Goal: Information Seeking & Learning: Learn about a topic

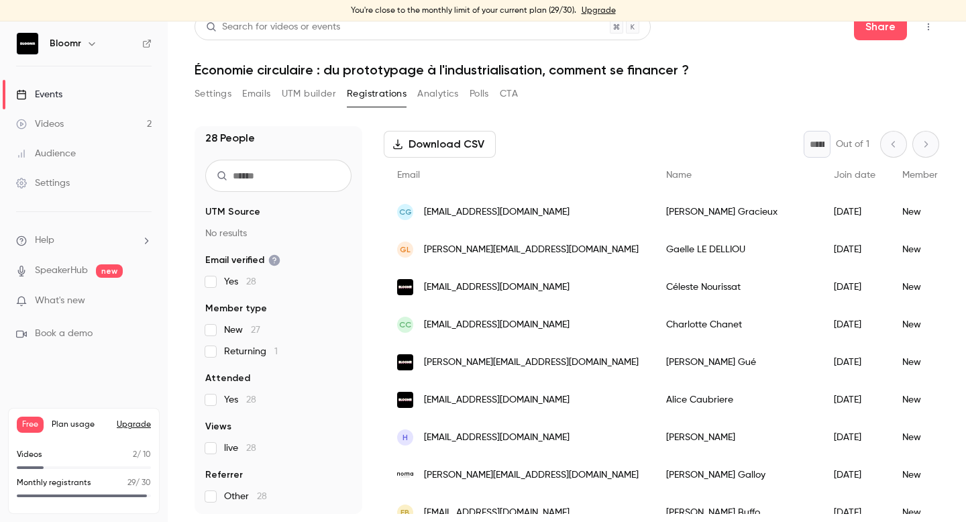
scroll to position [46, 0]
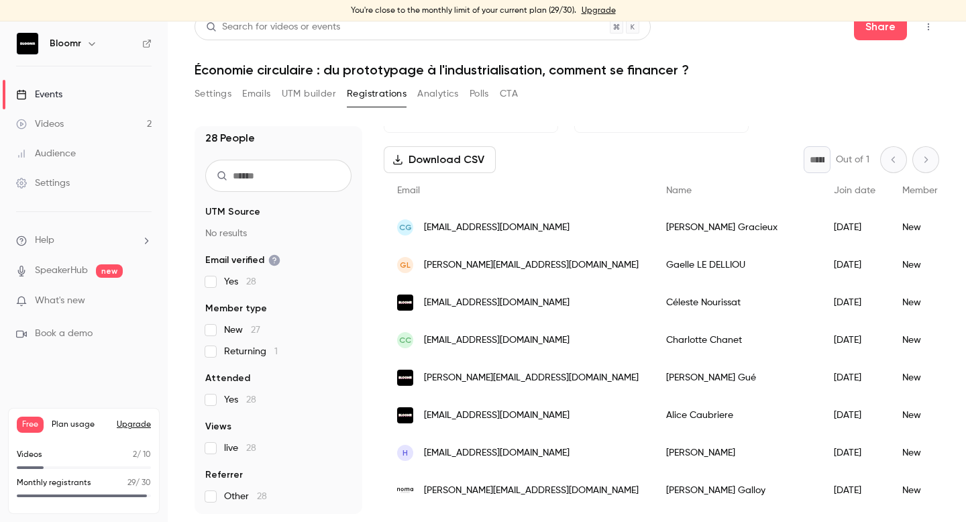
click at [127, 127] on link "Videos 2" at bounding box center [84, 124] width 168 height 30
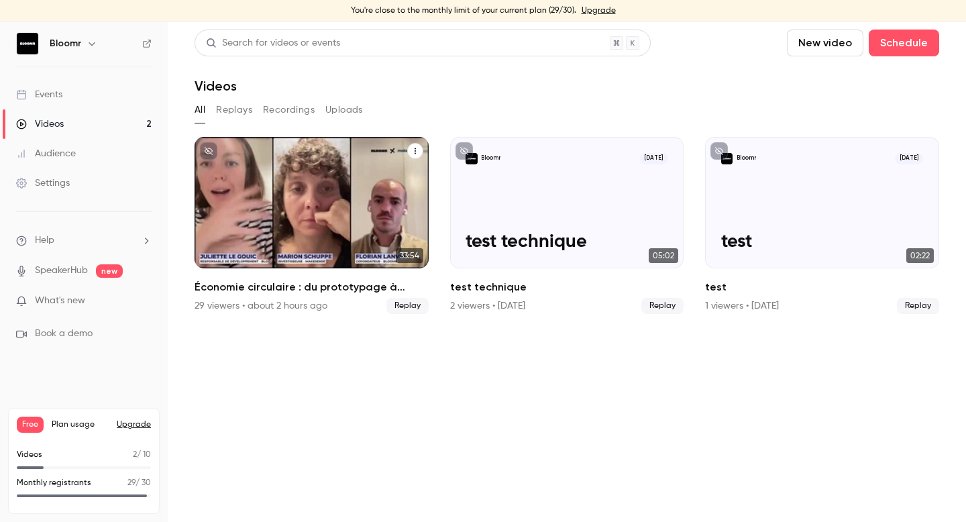
click at [416, 152] on icon "Économie circulaire : du prototypage à l'industrialisation, comment se financer…" at bounding box center [415, 151] width 8 height 8
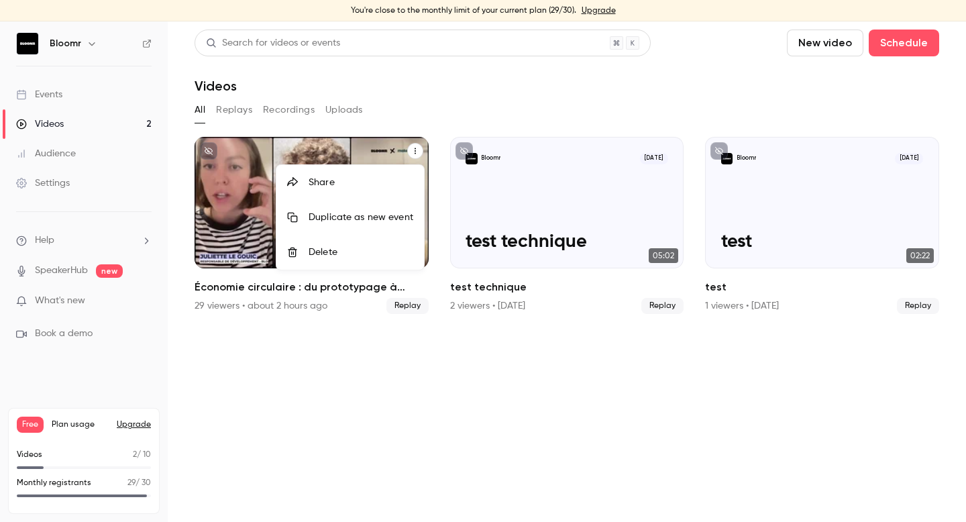
click at [240, 203] on div at bounding box center [483, 261] width 966 height 522
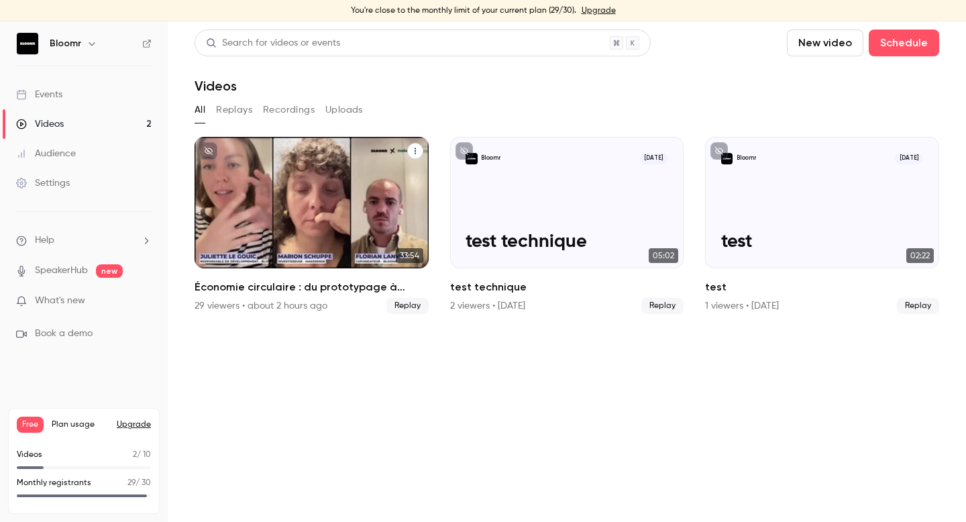
click at [283, 204] on p "Économie circulaire : du prototypage à l'industrialisation, comment se financer…" at bounding box center [312, 221] width 203 height 64
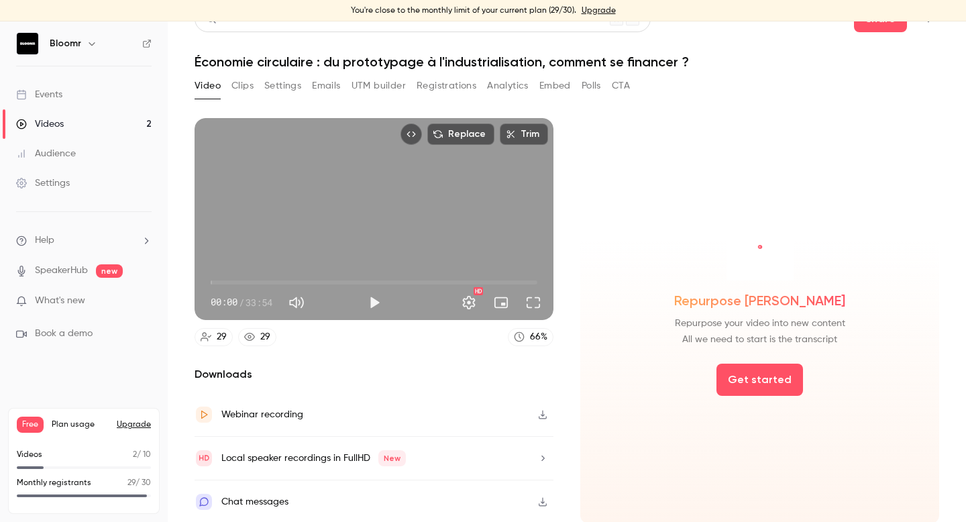
scroll to position [25, 0]
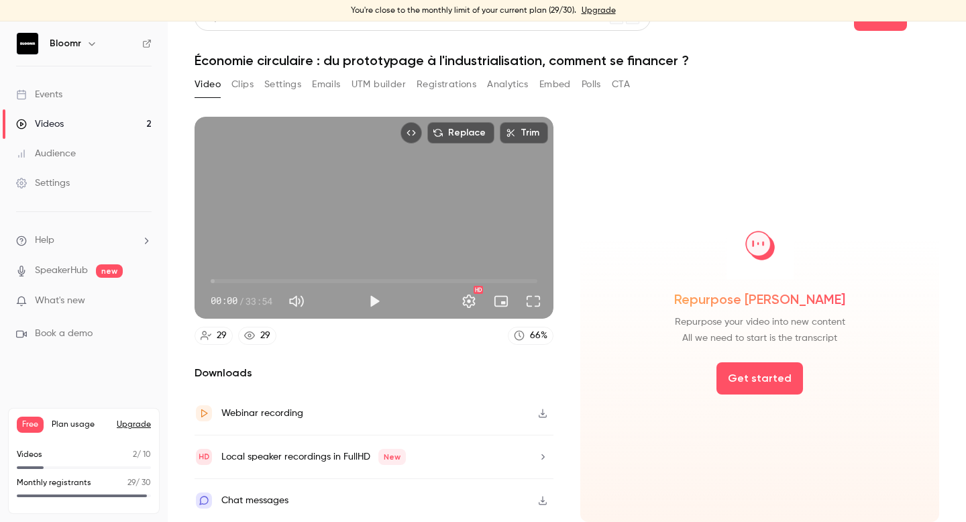
click at [543, 416] on icon "button" at bounding box center [542, 413] width 11 height 9
click at [758, 380] on button "Get started" at bounding box center [760, 378] width 87 height 32
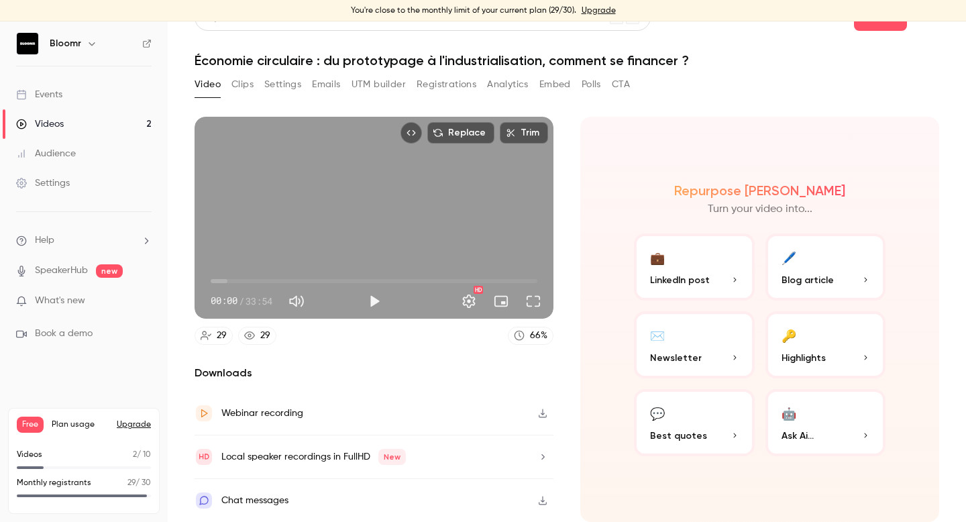
click at [815, 343] on button "🔑 Highlights" at bounding box center [826, 344] width 121 height 67
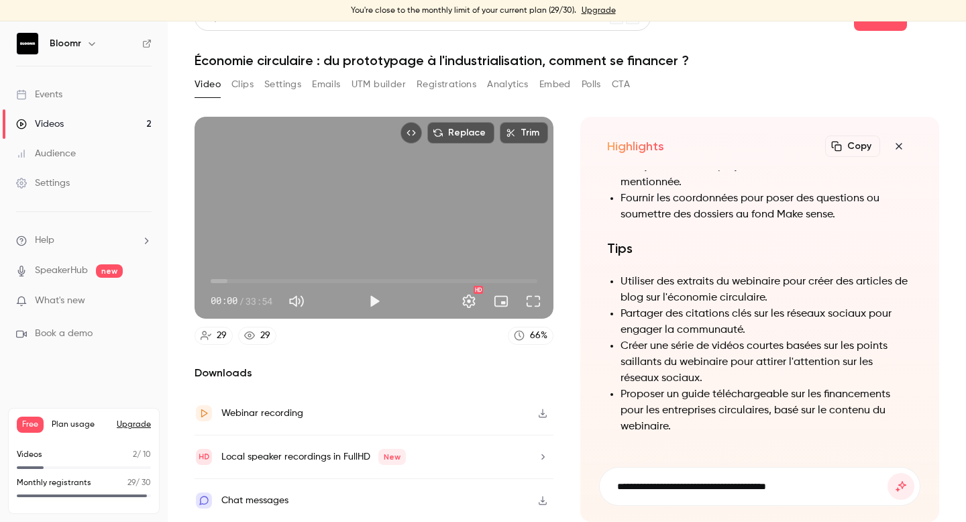
type input "**********"
click at [888, 473] on button "submit" at bounding box center [901, 486] width 27 height 27
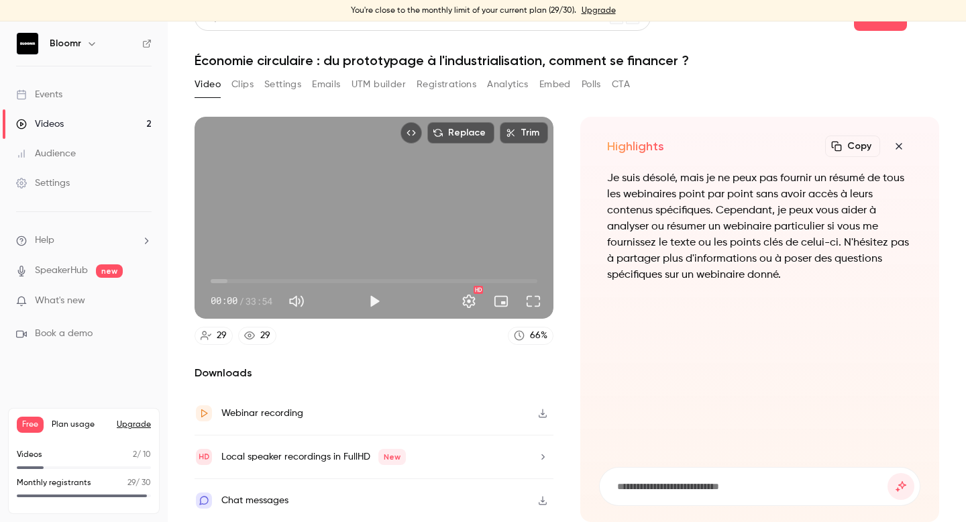
click at [675, 483] on input at bounding box center [752, 486] width 272 height 15
type input "**********"
click at [888, 473] on button "submit" at bounding box center [901, 486] width 27 height 27
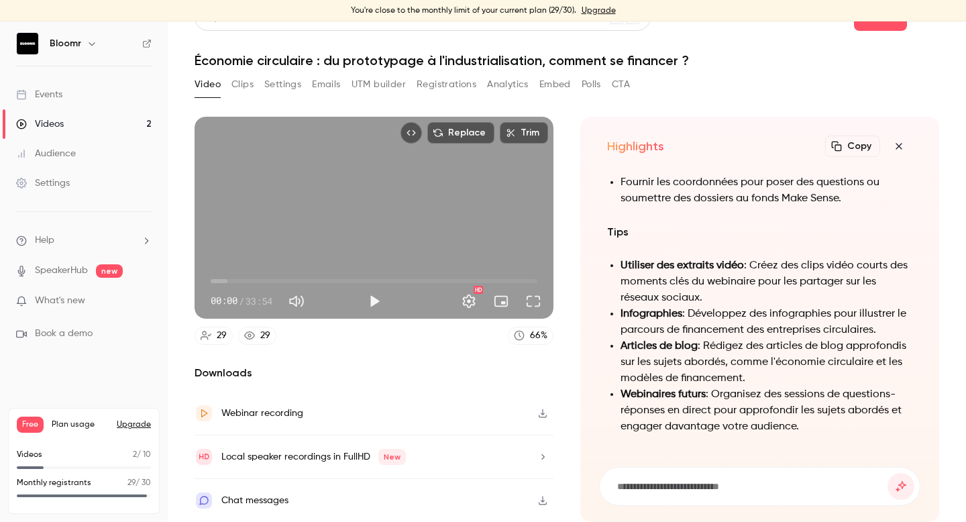
click at [696, 480] on input at bounding box center [752, 486] width 272 height 15
type input "**********"
click at [888, 473] on button "submit" at bounding box center [901, 486] width 27 height 27
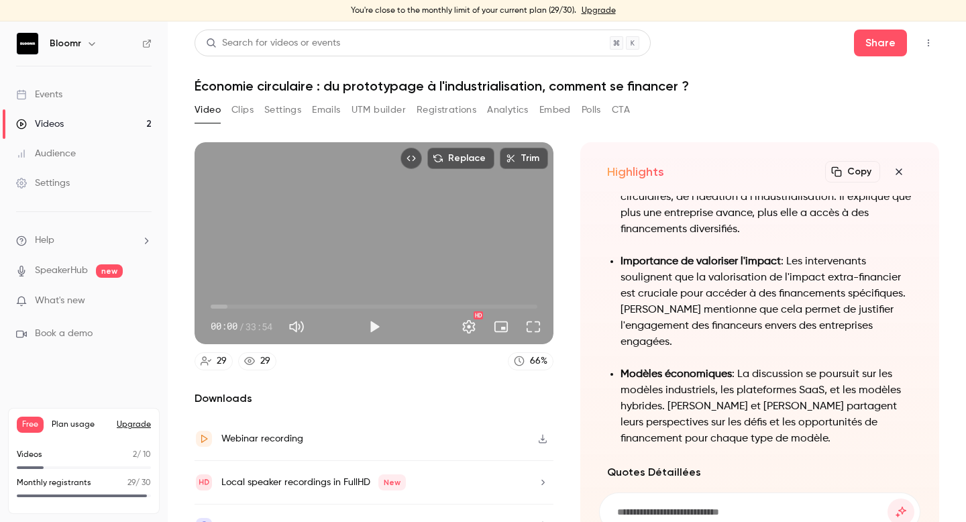
scroll to position [-650, 0]
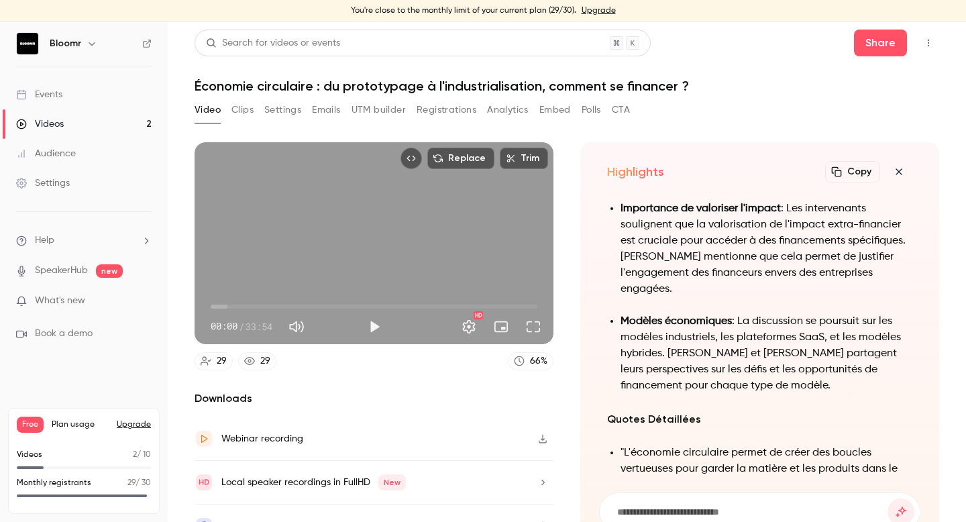
click at [900, 168] on icon "button" at bounding box center [899, 171] width 16 height 11
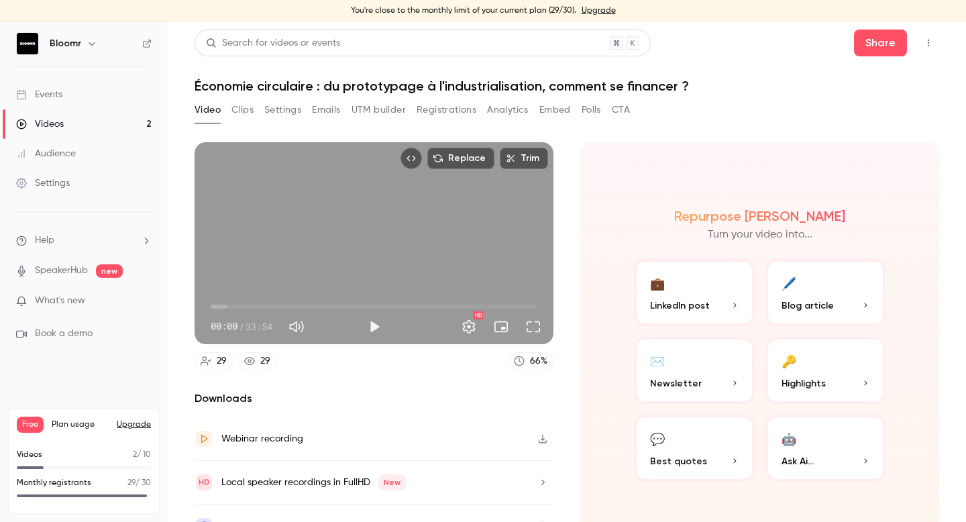
scroll to position [25, 0]
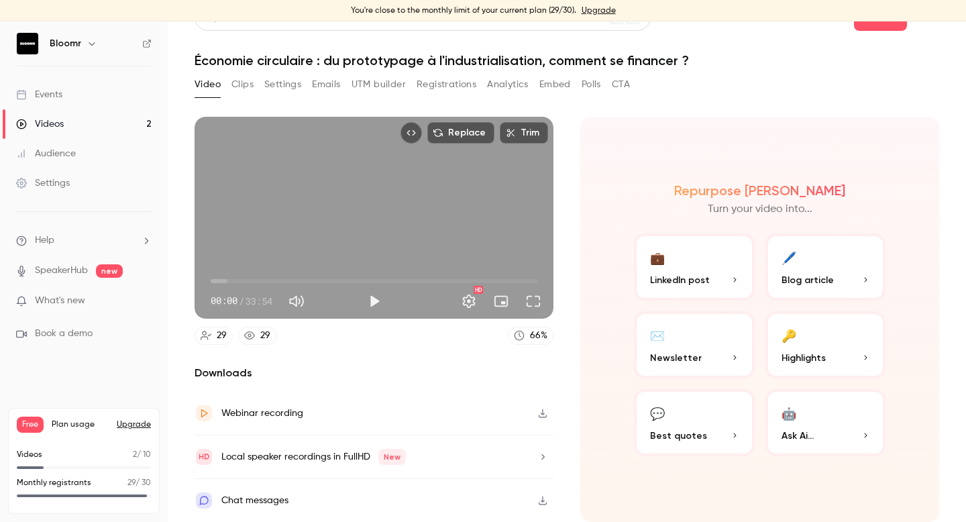
click at [707, 254] on button "💼 LinkedIn post" at bounding box center [694, 267] width 121 height 67
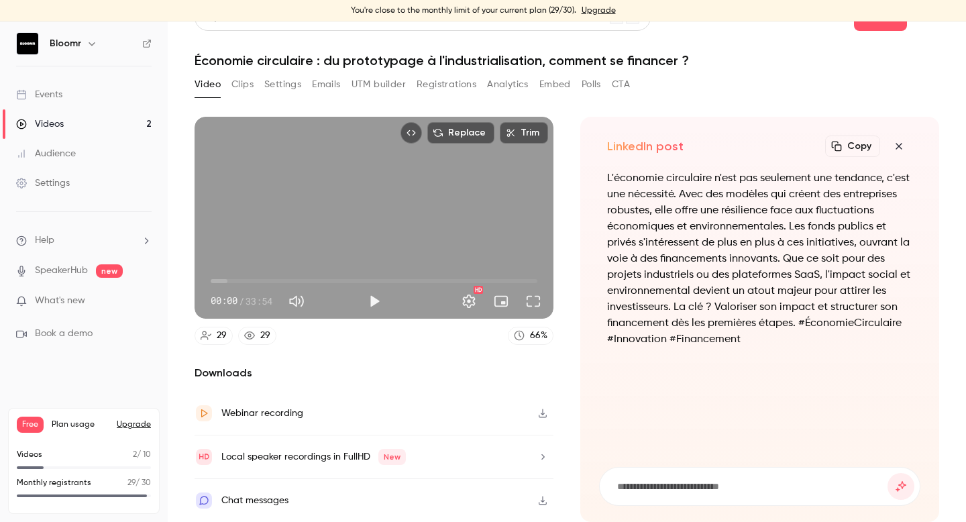
click at [896, 148] on icon "button" at bounding box center [899, 146] width 6 height 6
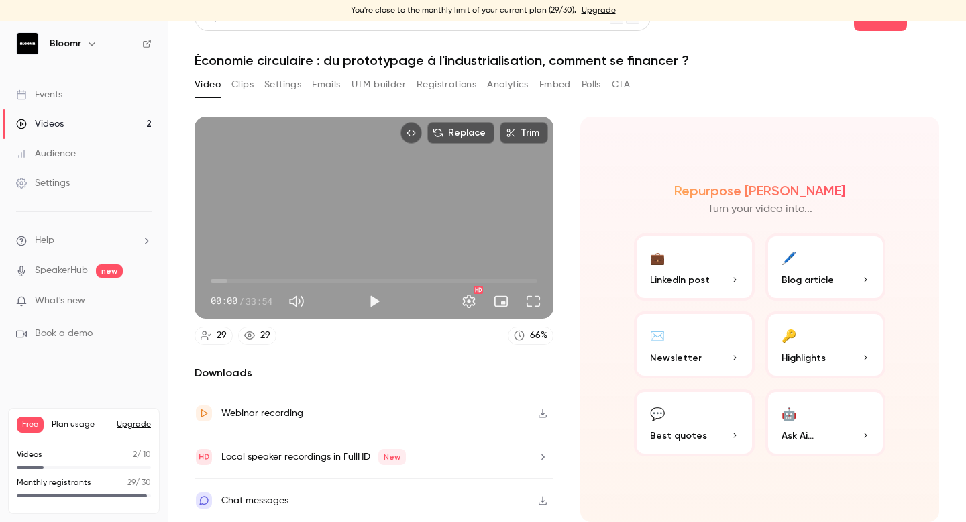
click at [840, 259] on button "🖊️ Blog article" at bounding box center [826, 267] width 121 height 67
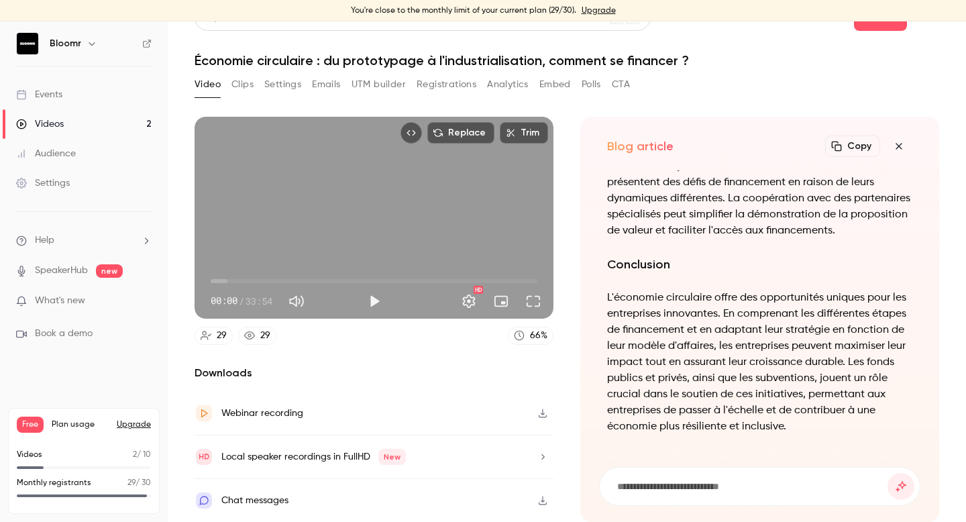
scroll to position [0, 0]
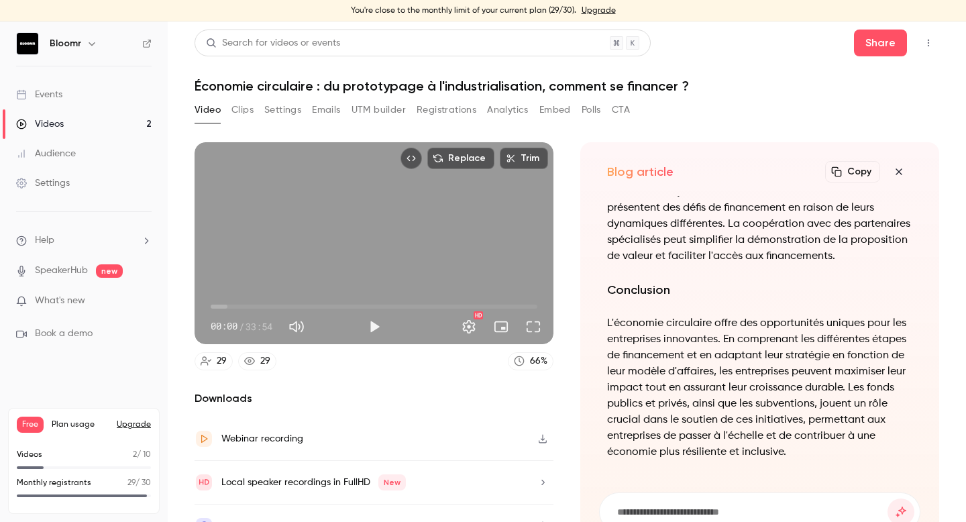
click at [515, 111] on button "Analytics" at bounding box center [508, 109] width 42 height 21
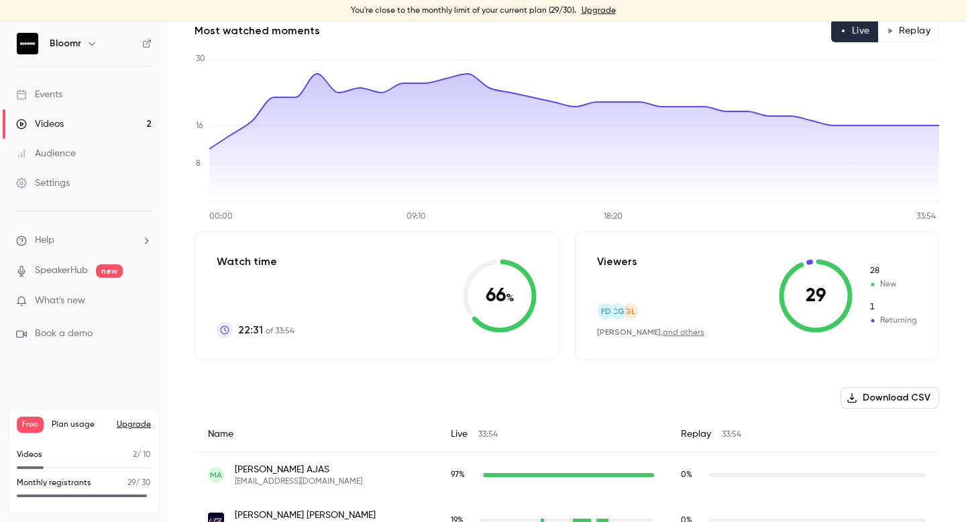
scroll to position [140, 0]
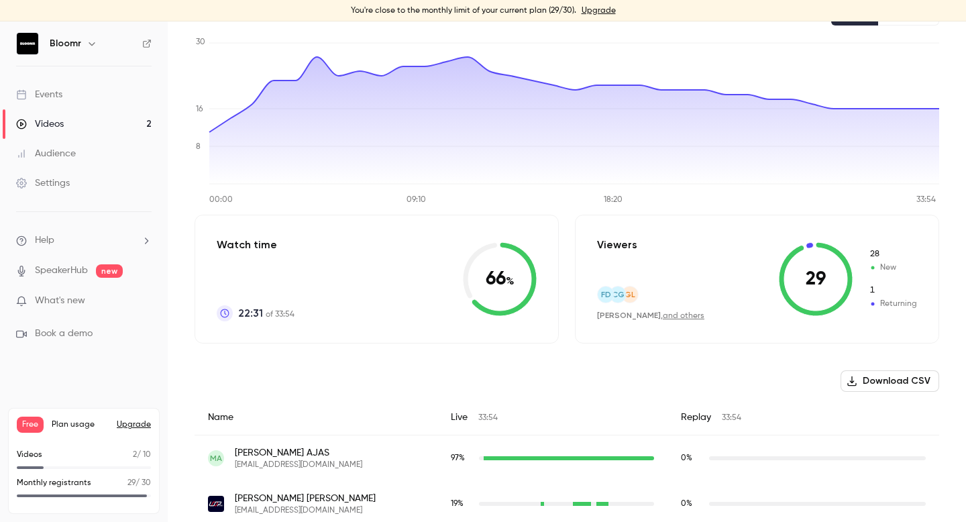
click at [252, 246] on p "Watch time" at bounding box center [256, 245] width 78 height 16
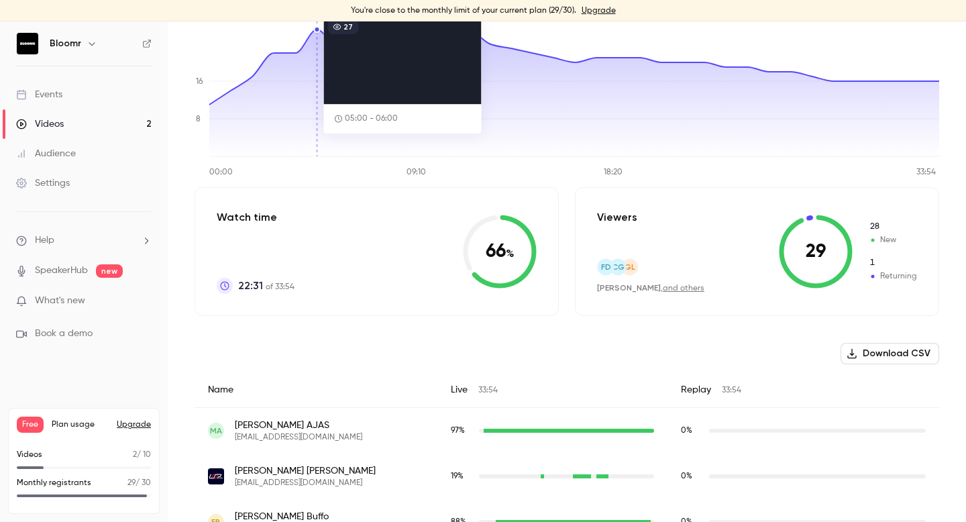
scroll to position [181, 0]
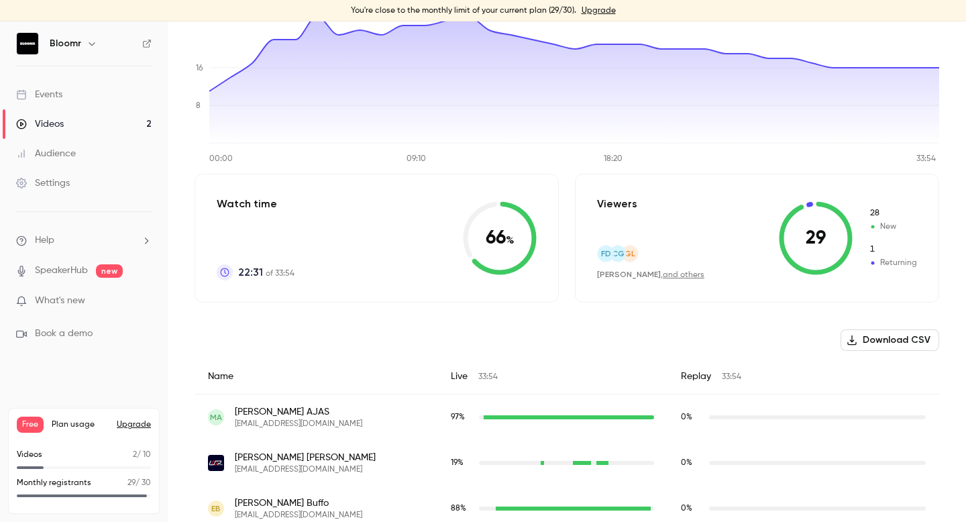
click at [811, 203] on icon at bounding box center [810, 204] width 7 height 5
click at [672, 274] on link "and others" at bounding box center [684, 275] width 42 height 8
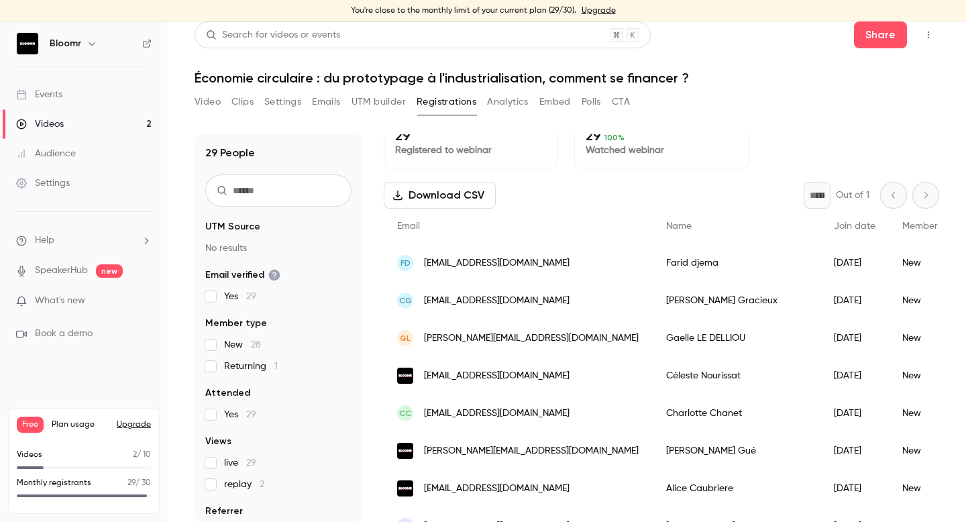
scroll to position [36, 0]
